Goal: Information Seeking & Learning: Learn about a topic

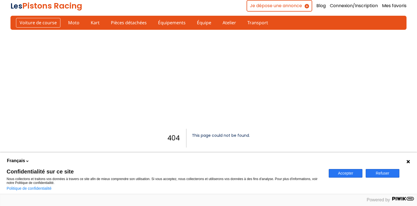
click at [35, 21] on link "Voiture de course" at bounding box center [38, 22] width 44 height 9
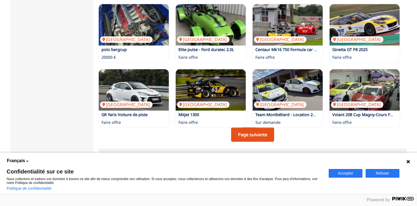
scroll to position [372, 0]
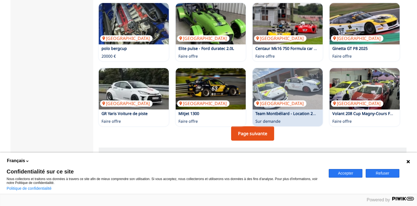
click at [254, 132] on link "Page suivante" at bounding box center [252, 133] width 43 height 14
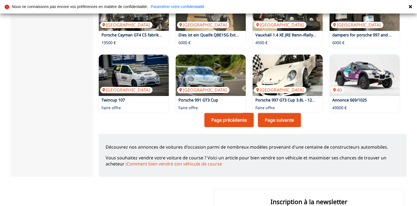
scroll to position [387, 0]
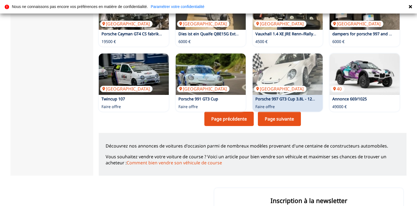
click at [283, 121] on link "Page suivante" at bounding box center [279, 119] width 43 height 14
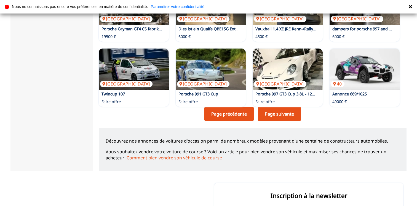
scroll to position [393, 0]
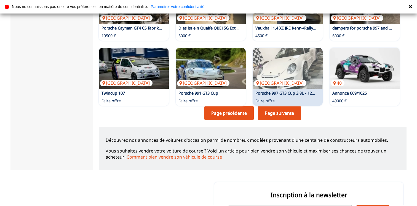
click at [289, 112] on link "Page suivante" at bounding box center [279, 113] width 43 height 14
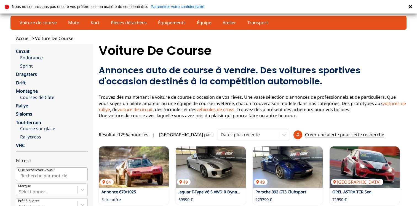
click at [154, 33] on div "Les Pistons Racing Menu Je dépose une annonce Blog Connexion/Inscription Mes fa…" at bounding box center [208, 17] width 417 height 35
click at [36, 23] on link "Voiture de course" at bounding box center [38, 22] width 44 height 9
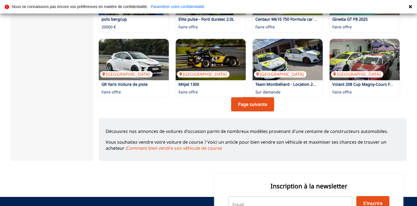
scroll to position [402, 0]
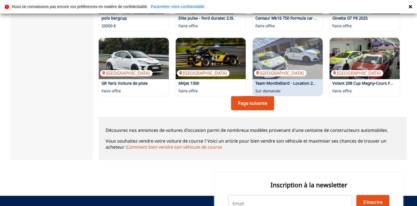
click at [263, 104] on link "Page suivante" at bounding box center [252, 103] width 43 height 14
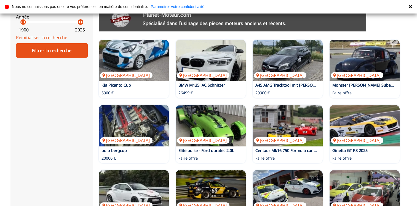
scroll to position [402, 0]
